Goal: Find specific page/section: Find specific page/section

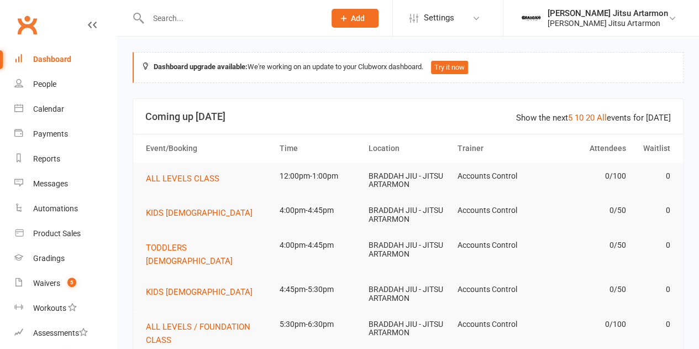
click at [195, 20] on input "text" at bounding box center [231, 18] width 172 height 15
paste input "[PERSON_NAME]"
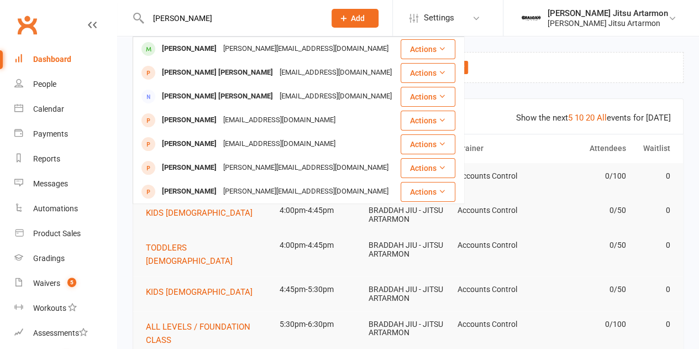
drag, startPoint x: 214, startPoint y: 17, endPoint x: 73, endPoint y: 8, distance: 141.3
click at [73, 3] on header "[PERSON_NAME] [PERSON_NAME] [PERSON_NAME][EMAIL_ADDRESS][DOMAIN_NAME] Actions […" at bounding box center [349, 3] width 699 height 0
paste input "iz guilherme"
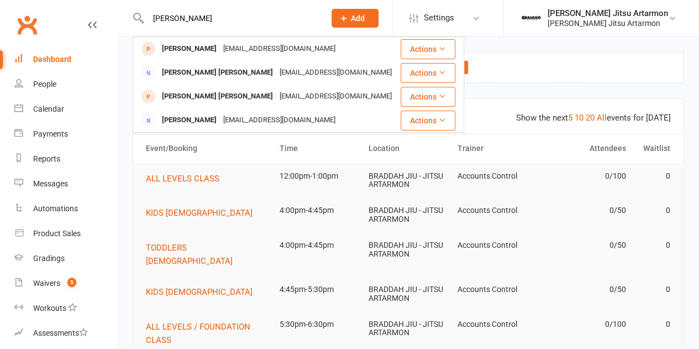
type input "[PERSON_NAME]"
click at [581, 15] on div "[PERSON_NAME] Jitsu Artarmon" at bounding box center [608, 13] width 121 height 10
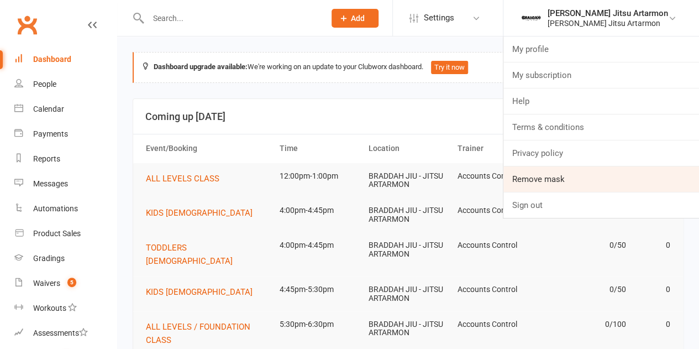
click at [577, 182] on link "Remove mask" at bounding box center [602, 178] width 196 height 25
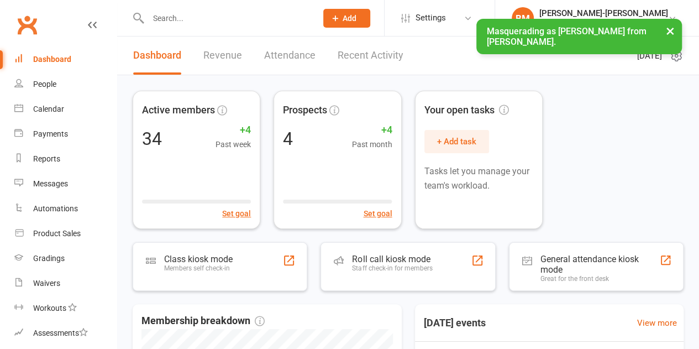
click at [272, 19] on input "text" at bounding box center [227, 18] width 164 height 15
paste input "[PERSON_NAME]"
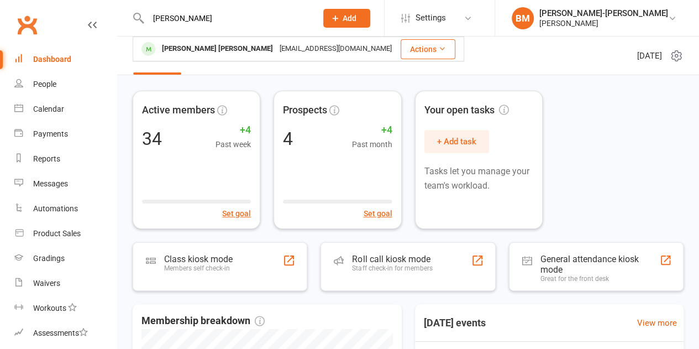
type input "[PERSON_NAME]"
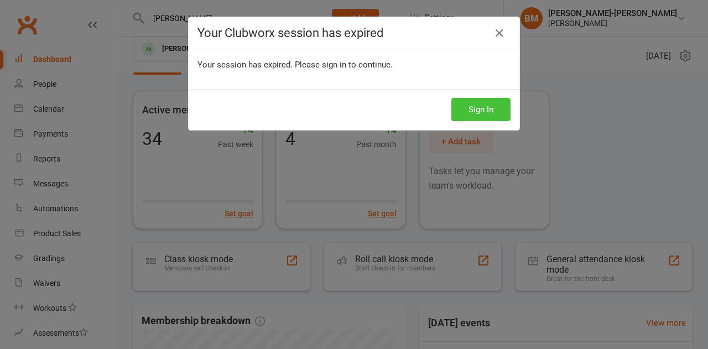
click at [479, 112] on button "Sign In" at bounding box center [480, 109] width 59 height 23
click at [482, 110] on button "Sign In" at bounding box center [480, 109] width 59 height 23
